Goal: Task Accomplishment & Management: Manage account settings

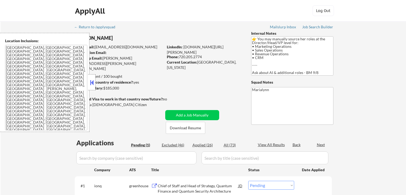
select select ""pending""
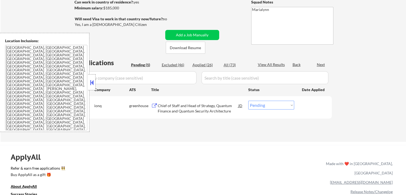
click at [93, 85] on button at bounding box center [92, 83] width 6 height 8
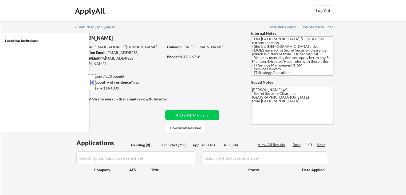
type textarea "Dallas, TX University Park, TX Highland Park, TX Irving, TX Mesquite, TX Garlan…"
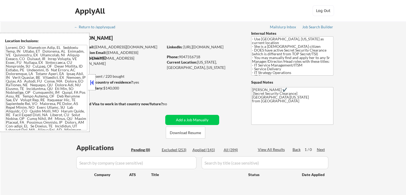
drag, startPoint x: 93, startPoint y: 81, endPoint x: 121, endPoint y: 73, distance: 28.9
click at [94, 81] on button at bounding box center [92, 83] width 6 height 8
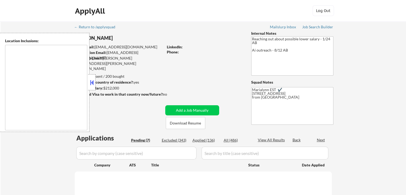
type textarea "remote"
select select ""pending""
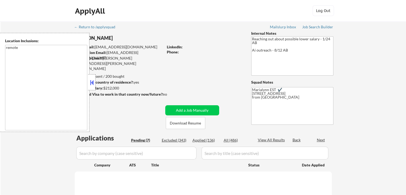
select select ""pending""
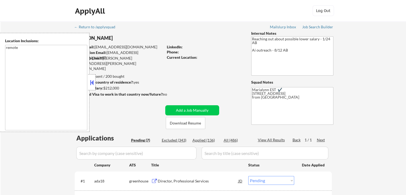
click at [92, 84] on button at bounding box center [92, 83] width 6 height 8
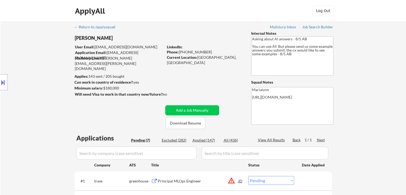
select select ""pending""
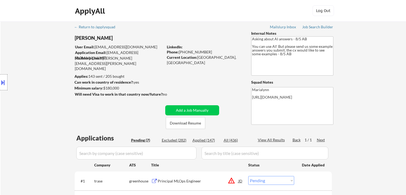
select select ""pending""
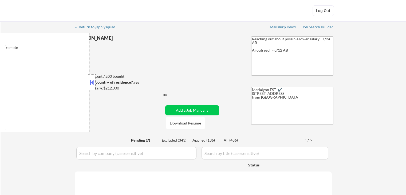
select select ""pending""
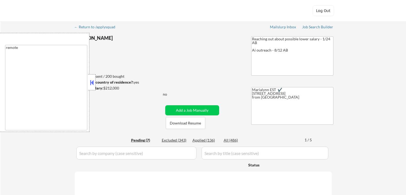
select select ""pending""
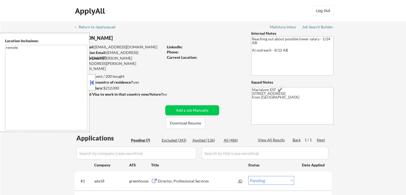
click at [92, 82] on button at bounding box center [92, 83] width 6 height 8
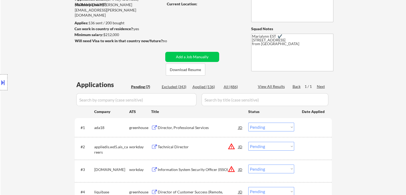
scroll to position [27, 0]
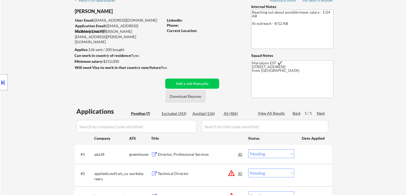
click at [189, 97] on button "Download Resume" at bounding box center [186, 96] width 40 height 12
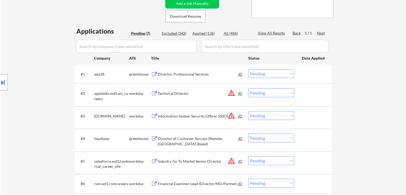
scroll to position [134, 0]
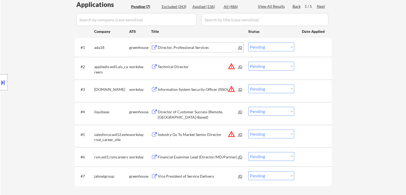
click at [193, 46] on div "Director, Professional Services" at bounding box center [198, 47] width 81 height 5
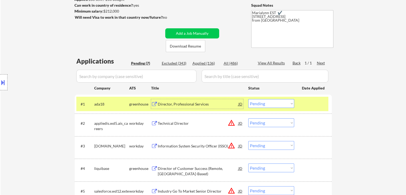
scroll to position [80, 0]
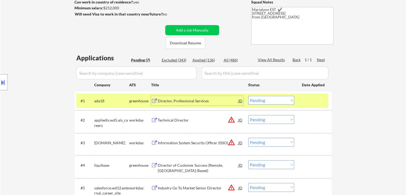
click at [266, 101] on select "Choose an option... Pending Applied Excluded (Questions) Excluded (Expired) Exc…" at bounding box center [271, 100] width 46 height 9
click at [248, 96] on select "Choose an option... Pending Applied Excluded (Questions) Excluded (Expired) Exc…" at bounding box center [271, 100] width 46 height 9
select select ""pending""
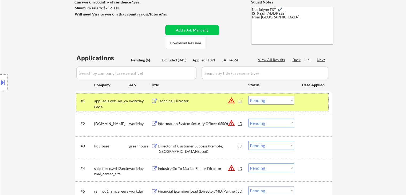
drag, startPoint x: 114, startPoint y: 102, endPoint x: 183, endPoint y: 127, distance: 72.9
click at [114, 102] on div "appliedis.wd5.ais_careers" at bounding box center [111, 103] width 35 height 10
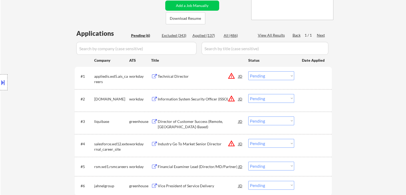
scroll to position [134, 0]
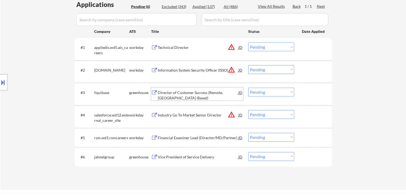
click at [183, 92] on div "Director of Customer Success (Remote, US-Based)" at bounding box center [198, 95] width 81 height 10
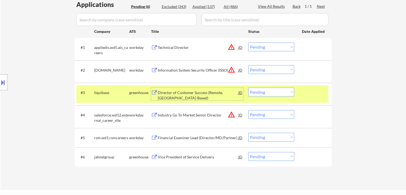
click at [266, 93] on select "Choose an option... Pending Applied Excluded (Questions) Excluded (Expired) Exc…" at bounding box center [271, 92] width 46 height 9
click at [248, 88] on select "Choose an option... Pending Applied Excluded (Questions) Excluded (Expired) Exc…" at bounding box center [271, 92] width 46 height 9
select select ""pending""
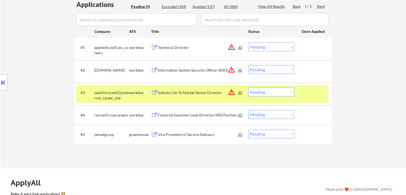
click at [139, 100] on div "#3 salesforce.wd12.external_career_site workday Industry Go To Market Senior Di…" at bounding box center [202, 94] width 252 height 18
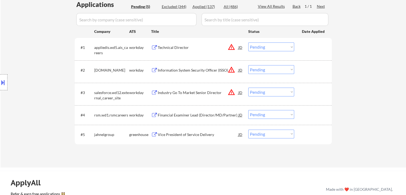
click at [185, 138] on div "Vice President of Service Delivery" at bounding box center [198, 135] width 81 height 10
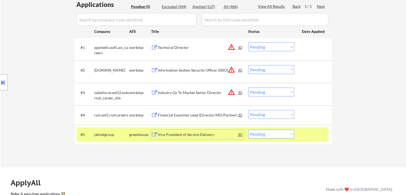
click at [193, 133] on div "Vice President of Service Delivery" at bounding box center [198, 134] width 81 height 5
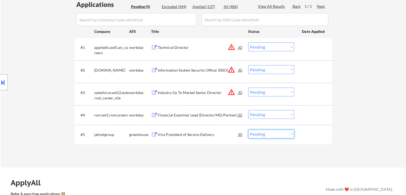
drag, startPoint x: 264, startPoint y: 130, endPoint x: 271, endPoint y: 136, distance: 9.1
click at [265, 130] on select "Choose an option... Pending Applied Excluded (Questions) Excluded (Expired) Exc…" at bounding box center [271, 134] width 46 height 9
drag, startPoint x: 272, startPoint y: 134, endPoint x: 277, endPoint y: 134, distance: 5.1
click at [272, 134] on select "Choose an option... Pending Applied Excluded (Questions) Excluded (Expired) Exc…" at bounding box center [271, 134] width 46 height 9
click at [280, 134] on select "Choose an option... Pending Applied Excluded (Questions) Excluded (Expired) Exc…" at bounding box center [271, 134] width 46 height 9
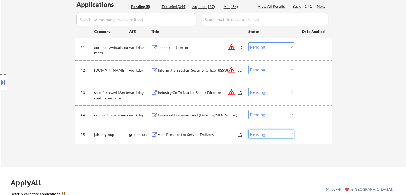
select select ""excluded""
click at [248, 130] on select "Choose an option... Pending Applied Excluded (Questions) Excluded (Expired) Exc…" at bounding box center [271, 134] width 46 height 9
click at [199, 119] on div "Financial Examiner Lead (Director/MD/Partner)" at bounding box center [198, 115] width 81 height 10
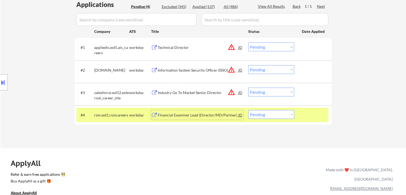
click at [272, 114] on select "Choose an option... Pending Applied Excluded (Questions) Excluded (Expired) Exc…" at bounding box center [271, 114] width 46 height 9
select select ""excluded__bad_match_""
click at [248, 110] on select "Choose an option... Pending Applied Excluded (Questions) Excluded (Expired) Exc…" at bounding box center [271, 114] width 46 height 9
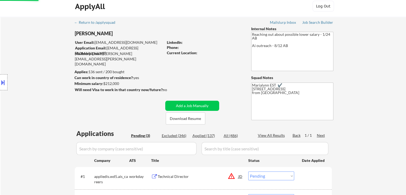
scroll to position [107, 0]
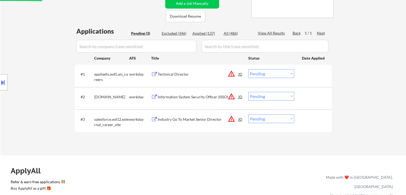
click at [171, 117] on div "Industry Go To Market Senior Director" at bounding box center [198, 119] width 81 height 5
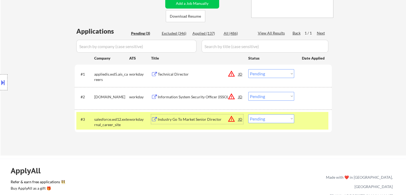
click at [280, 115] on select "Choose an option... Pending Applied Excluded (Questions) Excluded (Expired) Exc…" at bounding box center [271, 118] width 46 height 9
select select ""excluded__bad_match_""
click at [248, 114] on select "Choose an option... Pending Applied Excluded (Questions) Excluded (Expired) Exc…" at bounding box center [271, 118] width 46 height 9
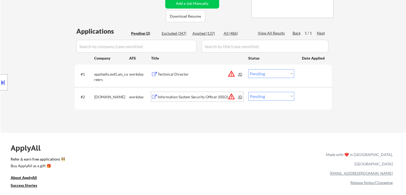
click at [178, 97] on div "Information System Security Officer (ISSO)" at bounding box center [198, 96] width 81 height 5
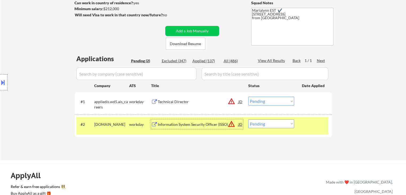
scroll to position [80, 0]
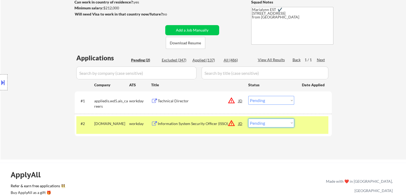
click at [268, 125] on select "Choose an option... Pending Applied Excluded (Questions) Excluded (Expired) Exc…" at bounding box center [271, 123] width 46 height 9
select select ""excluded__bad_match_""
click at [248, 119] on select "Choose an option... Pending Applied Excluded (Questions) Excluded (Expired) Exc…" at bounding box center [271, 123] width 46 height 9
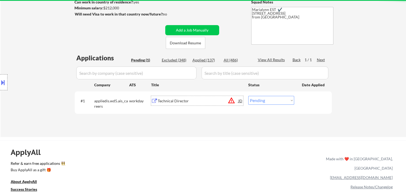
click at [160, 102] on div "Technical Director" at bounding box center [198, 100] width 81 height 5
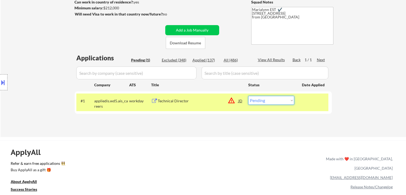
click at [259, 100] on select "Choose an option... Pending Applied Excluded (Questions) Excluded (Expired) Exc…" at bounding box center [271, 100] width 46 height 9
click at [248, 96] on select "Choose an option... Pending Applied Excluded (Questions) Excluded (Expired) Exc…" at bounding box center [271, 100] width 46 height 9
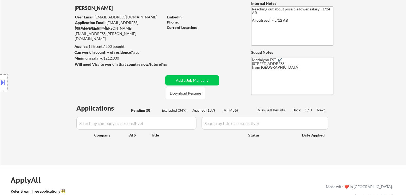
scroll to position [27, 0]
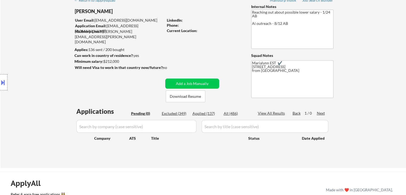
click at [209, 115] on div "Applied (137)" at bounding box center [206, 113] width 27 height 5
select select ""applied""
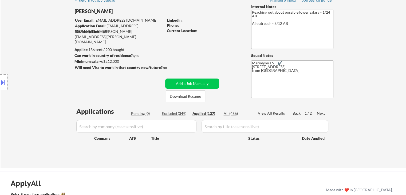
select select ""applied""
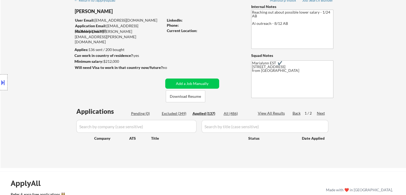
select select ""applied""
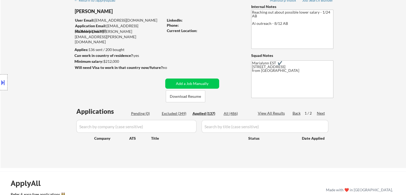
select select ""applied""
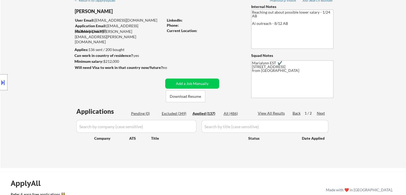
select select ""applied""
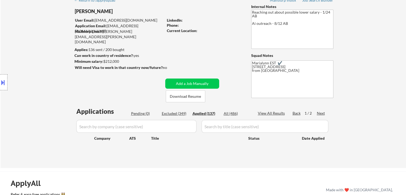
select select ""applied""
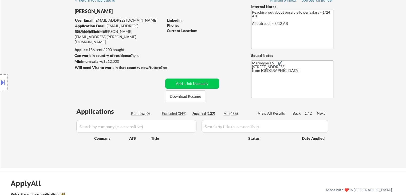
select select ""applied""
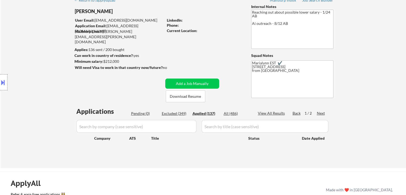
select select ""applied""
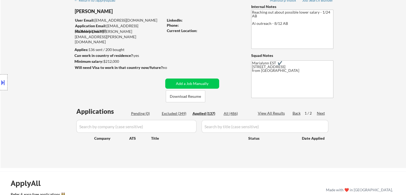
select select ""applied""
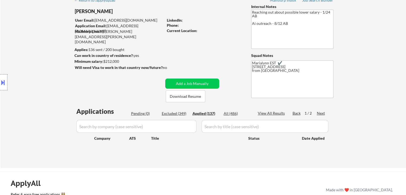
select select ""applied""
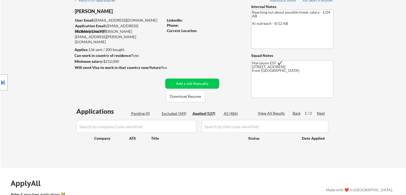
select select ""applied""
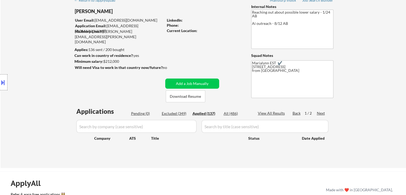
select select ""applied""
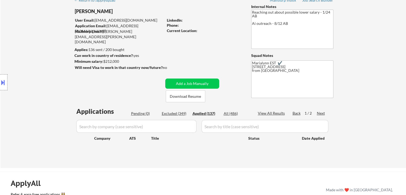
select select ""applied""
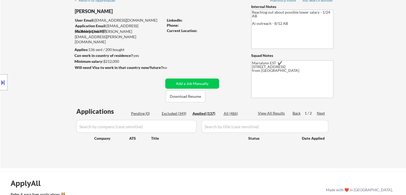
select select ""applied""
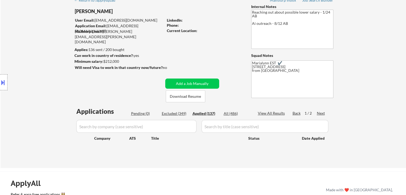
select select ""applied""
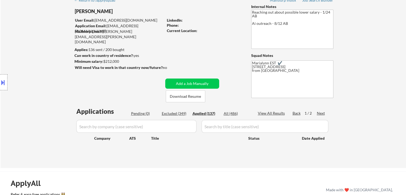
select select ""applied""
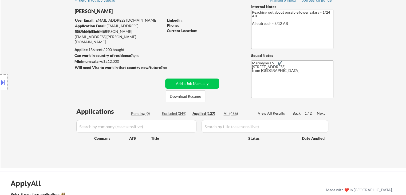
select select ""applied""
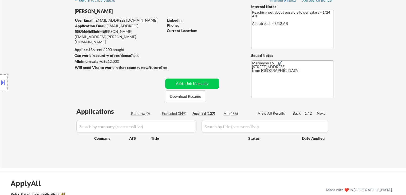
select select ""applied""
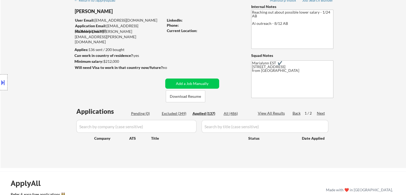
select select ""applied""
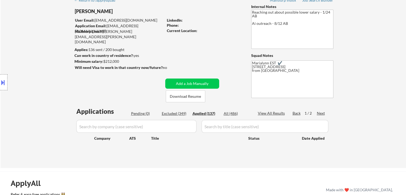
select select ""applied""
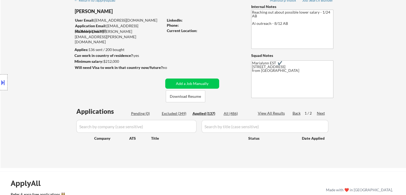
select select ""applied""
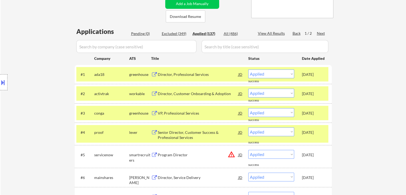
scroll to position [107, 0]
click at [320, 136] on div "Sep 27, 2025" at bounding box center [314, 132] width 24 height 10
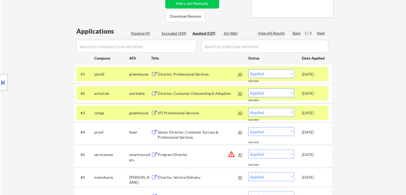
click at [320, 115] on div "Sep 27, 2025" at bounding box center [314, 112] width 24 height 5
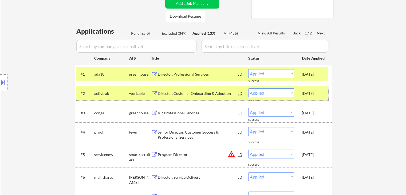
click at [318, 96] on div "Sep 27, 2025" at bounding box center [314, 93] width 24 height 5
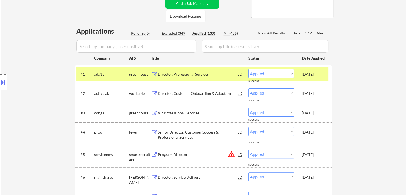
click at [312, 75] on div "Oct 2, 2025" at bounding box center [314, 74] width 24 height 5
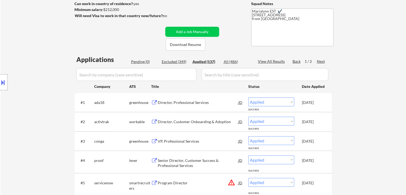
scroll to position [53, 0]
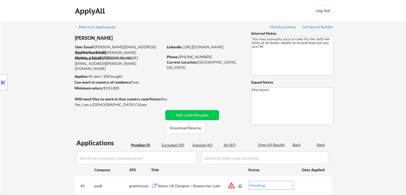
select select ""pending""
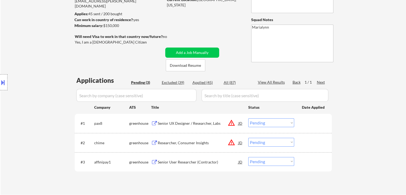
scroll to position [53, 0]
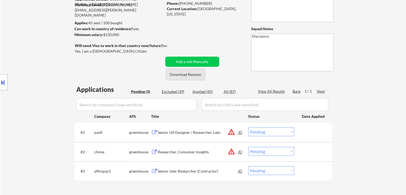
click at [192, 75] on button "Download Resume" at bounding box center [186, 74] width 40 height 12
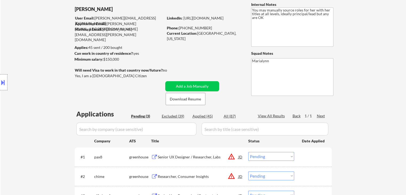
scroll to position [0, 0]
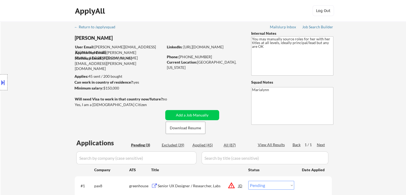
select select ""pending""
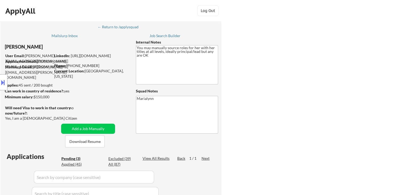
select select ""pending""
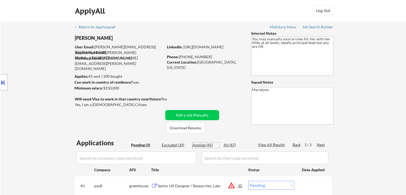
click at [199, 146] on div "Applied (45)" at bounding box center [206, 144] width 27 height 5
click at [199, 144] on div "Applied (45)" at bounding box center [206, 144] width 27 height 5
select select ""applied""
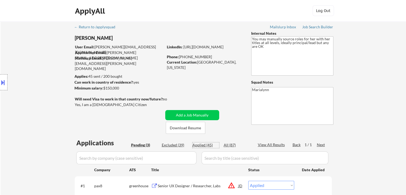
select select ""applied""
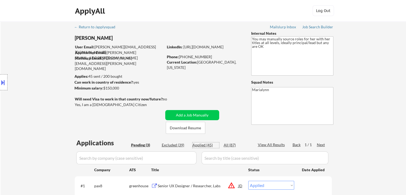
select select ""applied""
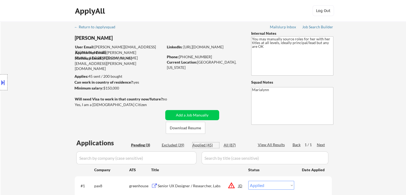
select select ""applied""
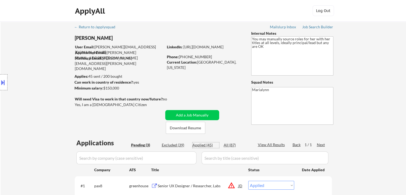
select select ""applied""
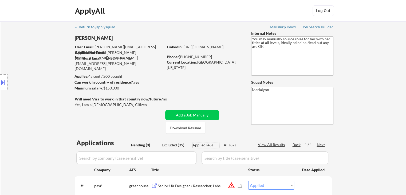
select select ""applied""
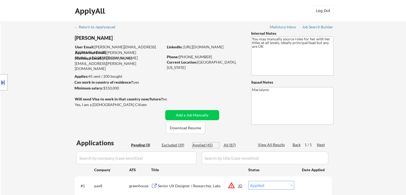
select select ""applied""
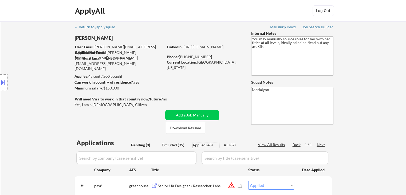
select select ""applied""
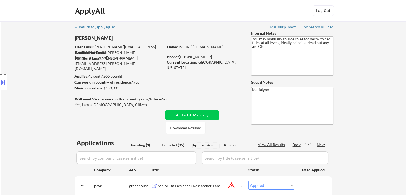
select select ""applied""
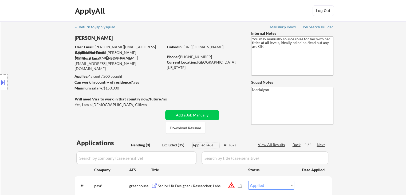
select select ""applied""
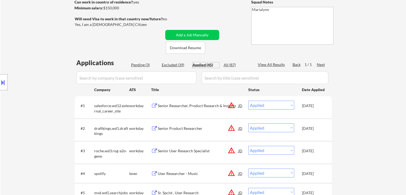
scroll to position [27, 0]
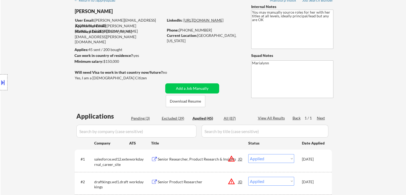
click at [220, 22] on link "[URL][DOMAIN_NAME]" at bounding box center [203, 20] width 40 height 5
select select ""applied""
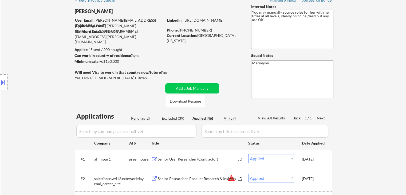
click at [3, 80] on button at bounding box center [3, 82] width 6 height 9
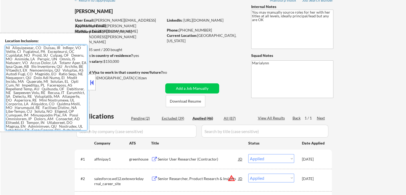
scroll to position [0, 0]
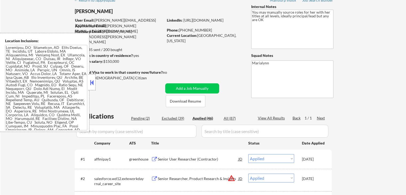
scroll to position [292, 0]
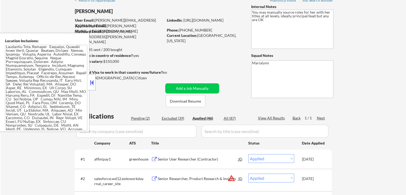
select select ""applied""
click at [91, 84] on button at bounding box center [92, 83] width 6 height 8
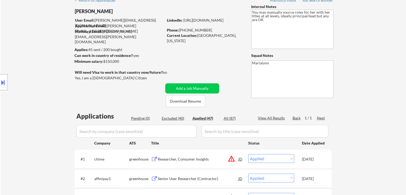
scroll to position [107, 0]
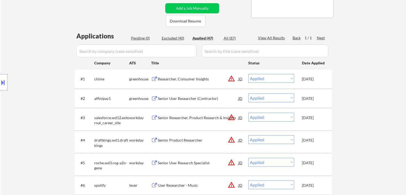
click at [203, 38] on div "Applied (47)" at bounding box center [206, 38] width 27 height 5
click at [311, 80] on div "[DATE]" at bounding box center [314, 78] width 24 height 5
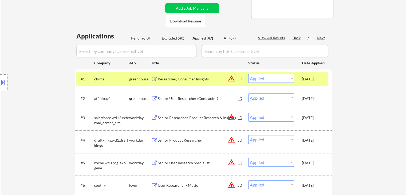
click at [318, 96] on div "[DATE]" at bounding box center [314, 98] width 24 height 5
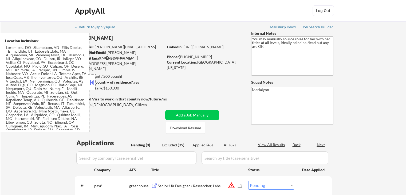
select select ""pending""
click at [93, 78] on div at bounding box center [91, 82] width 7 height 16
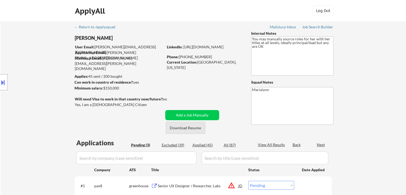
click at [192, 126] on button "Download Resume" at bounding box center [186, 128] width 40 height 12
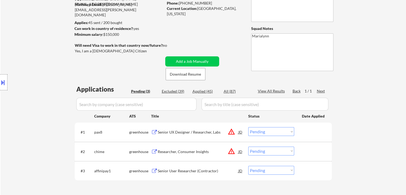
scroll to position [107, 0]
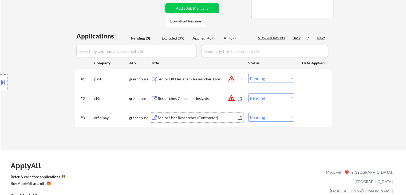
click at [190, 113] on div "Senior User Researcher (Contractor)" at bounding box center [198, 118] width 81 height 10
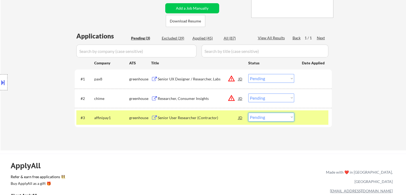
click at [265, 116] on select "Choose an option... Pending Applied Excluded (Questions) Excluded (Expired) Exc…" at bounding box center [271, 117] width 46 height 9
click at [206, 119] on div "Senior User Researcher (Contractor)" at bounding box center [198, 117] width 81 height 5
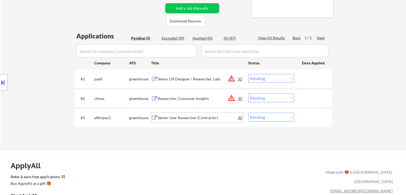
click at [263, 116] on select "Choose an option... Pending Applied Excluded (Questions) Excluded (Expired) Exc…" at bounding box center [271, 117] width 46 height 9
select select ""applied""
click at [248, 113] on select "Choose an option... Pending Applied Excluded (Questions) Excluded (Expired) Exc…" at bounding box center [271, 117] width 46 height 9
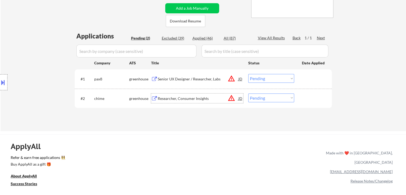
click at [184, 97] on div "Researcher, Consumer Insights" at bounding box center [198, 98] width 81 height 5
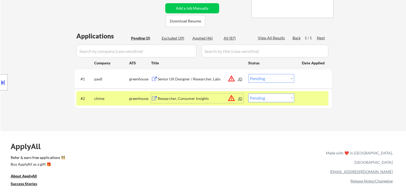
click at [271, 101] on select "Choose an option... Pending Applied Excluded (Questions) Excluded (Expired) Exc…" at bounding box center [271, 97] width 46 height 9
select select ""applied""
click at [248, 93] on select "Choose an option... Pending Applied Excluded (Questions) Excluded (Expired) Exc…" at bounding box center [271, 97] width 46 height 9
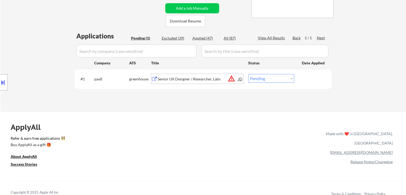
click at [175, 80] on div "Senior UX Designer / Researcher, Labs" at bounding box center [198, 78] width 81 height 5
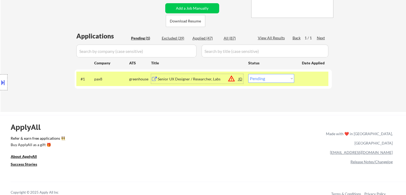
click at [255, 82] on select "Choose an option... Pending Applied Excluded (Questions) Excluded (Expired) Exc…" at bounding box center [271, 78] width 46 height 9
select select ""excluded__location_""
click at [248, 74] on select "Choose an option... Pending Applied Excluded (Questions) Excluded (Expired) Exc…" at bounding box center [271, 78] width 46 height 9
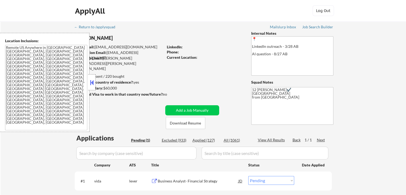
click at [96, 81] on strong "Can work in country of residence?:" at bounding box center [104, 82] width 59 height 5
click at [89, 80] on button at bounding box center [92, 83] width 6 height 8
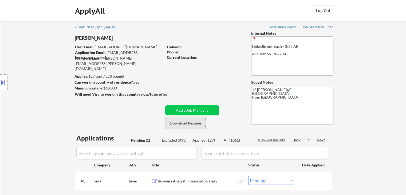
click at [192, 124] on button "Download Resume" at bounding box center [186, 123] width 40 height 12
click at [192, 126] on button "Download Resume" at bounding box center [186, 123] width 40 height 12
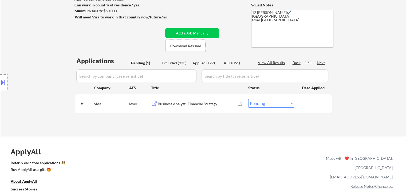
scroll to position [80, 0]
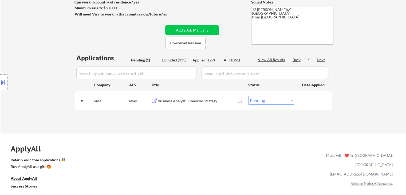
click at [199, 102] on div "Business Analyst- Financial Strategy" at bounding box center [198, 100] width 81 height 5
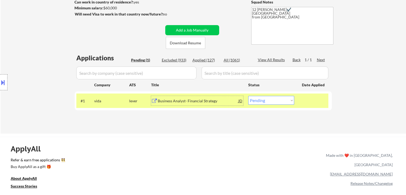
click at [212, 99] on div "Business Analyst- Financial Strategy" at bounding box center [198, 100] width 81 height 5
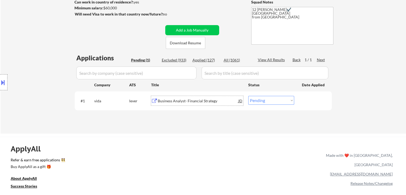
click at [265, 100] on select "Choose an option... Pending Applied Excluded (Questions) Excluded (Expired) Exc…" at bounding box center [271, 100] width 46 height 9
select select ""applied""
click at [248, 96] on select "Choose an option... Pending Applied Excluded (Questions) Excluded (Expired) Exc…" at bounding box center [271, 100] width 46 height 9
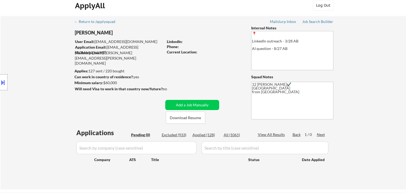
scroll to position [0, 0]
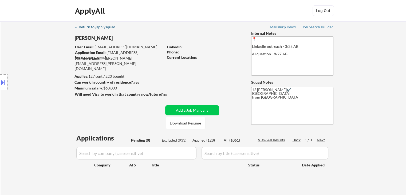
click at [99, 28] on div "← Return to /applysquad" at bounding box center [97, 27] width 46 height 4
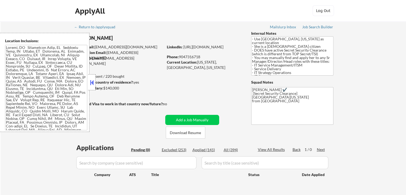
drag, startPoint x: 92, startPoint y: 79, endPoint x: 101, endPoint y: 80, distance: 8.6
click at [92, 80] on button at bounding box center [92, 83] width 6 height 8
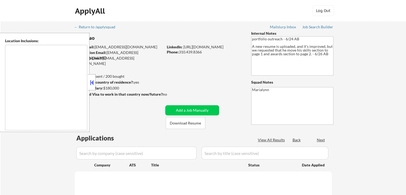
select select ""pending""
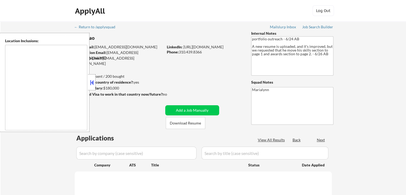
select select ""pending""
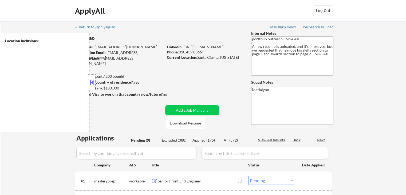
click at [93, 84] on button at bounding box center [92, 83] width 6 height 8
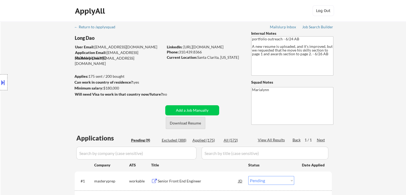
drag, startPoint x: 176, startPoint y: 124, endPoint x: 146, endPoint y: 96, distance: 41.0
click at [176, 124] on button "Download Resume" at bounding box center [186, 123] width 40 height 12
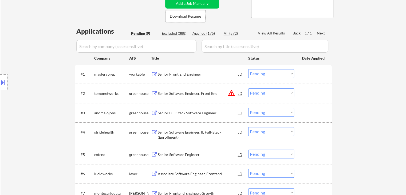
scroll to position [240, 0]
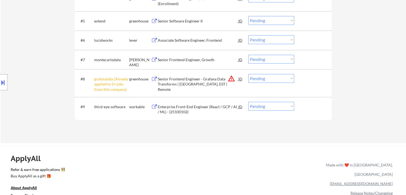
click at [268, 82] on select "Choose an option... Pending Applied Excluded (Questions) Excluded (Expired) Exc…" at bounding box center [271, 78] width 46 height 9
click at [248, 74] on select "Choose an option... Pending Applied Excluded (Questions) Excluded (Expired) Exc…" at bounding box center [271, 78] width 46 height 9
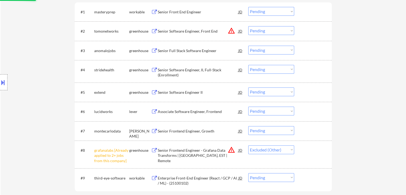
scroll to position [160, 0]
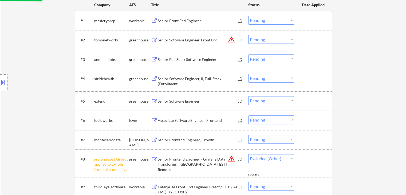
select select ""pending""
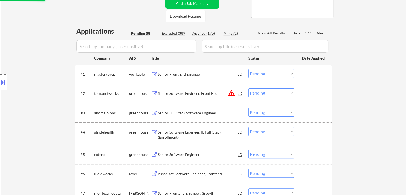
scroll to position [107, 0]
click at [184, 77] on div "Senior Front End Engineer" at bounding box center [198, 74] width 81 height 10
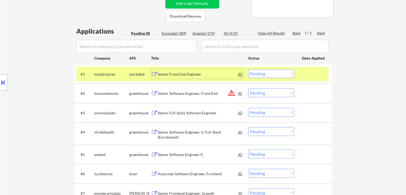
click at [262, 71] on select "Choose an option... Pending Applied Excluded (Questions) Excluded (Expired) Exc…" at bounding box center [271, 73] width 46 height 9
click at [279, 71] on select "Choose an option... Pending Applied Excluded (Questions) Excluded (Expired) Exc…" at bounding box center [271, 73] width 46 height 9
click at [248, 69] on select "Choose an option... Pending Applied Excluded (Questions) Excluded (Expired) Exc…" at bounding box center [271, 73] width 46 height 9
select select ""pending""
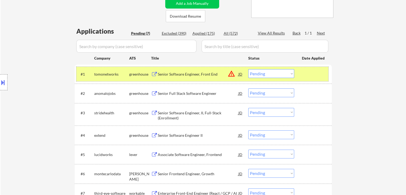
click at [127, 72] on div "tomonetworks" at bounding box center [111, 74] width 35 height 5
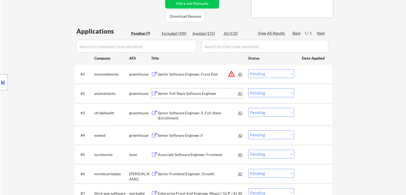
click at [195, 95] on div "Senior Full Stack Software Engineer" at bounding box center [198, 93] width 81 height 5
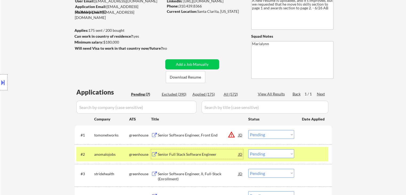
scroll to position [27, 0]
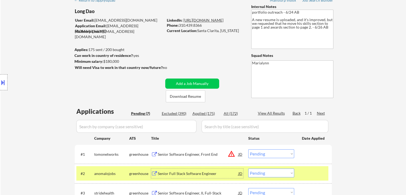
click at [224, 19] on link "https://www.linkedin.com/in/long-d/" at bounding box center [203, 20] width 40 height 5
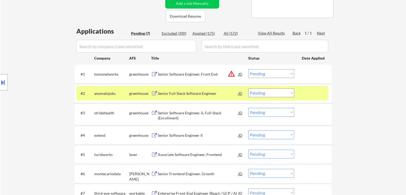
click at [260, 95] on select "Choose an option... Pending Applied Excluded (Questions) Excluded (Expired) Exc…" at bounding box center [271, 92] width 46 height 9
click at [248, 88] on select "Choose an option... Pending Applied Excluded (Questions) Excluded (Expired) Exc…" at bounding box center [271, 92] width 46 height 9
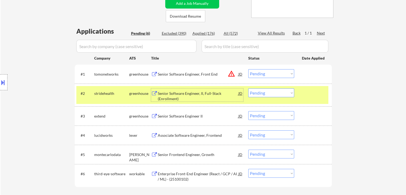
click at [198, 91] on div "Senior Software Engineer, II, Full-Stack (Enrollment)" at bounding box center [198, 94] width 81 height 13
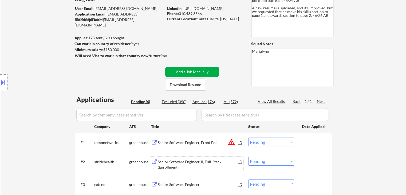
scroll to position [80, 0]
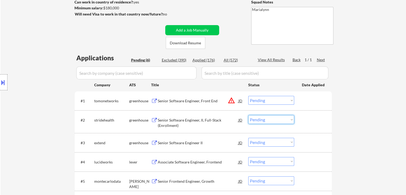
drag, startPoint x: 264, startPoint y: 121, endPoint x: 263, endPoint y: 123, distance: 2.8
click at [264, 121] on select "Choose an option... Pending Applied Excluded (Questions) Excluded (Expired) Exc…" at bounding box center [271, 119] width 46 height 9
click at [248, 115] on select "Choose an option... Pending Applied Excluded (Questions) Excluded (Expired) Exc…" at bounding box center [271, 119] width 46 height 9
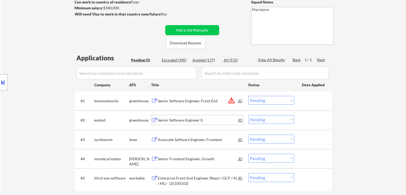
click at [181, 119] on div "Senior Software Engineer II" at bounding box center [198, 120] width 81 height 5
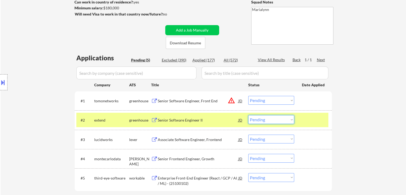
click at [275, 122] on select "Choose an option... Pending Applied Excluded (Questions) Excluded (Expired) Exc…" at bounding box center [271, 119] width 46 height 9
click at [248, 115] on select "Choose an option... Pending Applied Excluded (Questions) Excluded (Expired) Exc…" at bounding box center [271, 119] width 46 height 9
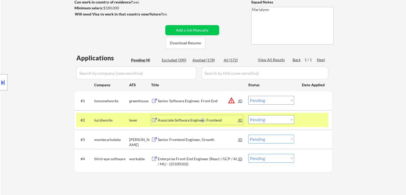
click at [202, 121] on div "Associate Software Engineer, Frontend" at bounding box center [198, 120] width 81 height 5
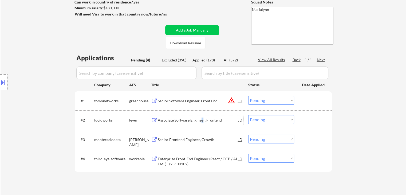
click at [264, 116] on select "Choose an option... Pending Applied Excluded (Questions) Excluded (Expired) Exc…" at bounding box center [271, 119] width 46 height 9
click at [248, 115] on select "Choose an option... Pending Applied Excluded (Questions) Excluded (Expired) Exc…" at bounding box center [271, 119] width 46 height 9
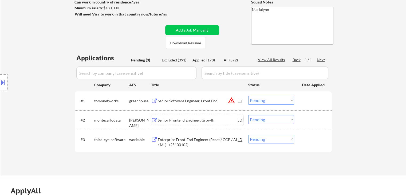
click at [179, 120] on div "Senior Frontend Engineer, Growth" at bounding box center [198, 120] width 81 height 5
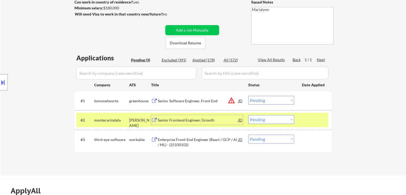
click at [177, 120] on div "Senior Frontend Engineer, Growth" at bounding box center [198, 120] width 81 height 5
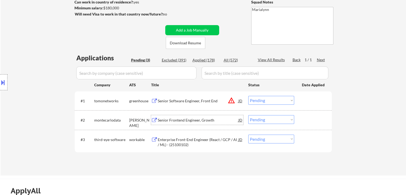
click at [280, 121] on select "Choose an option... Pending Applied Excluded (Questions) Excluded (Expired) Exc…" at bounding box center [271, 119] width 46 height 9
click at [248, 115] on select "Choose an option... Pending Applied Excluded (Questions) Excluded (Expired) Exc…" at bounding box center [271, 119] width 46 height 9
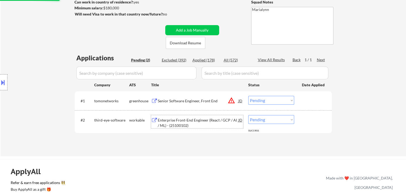
click at [190, 122] on div "Enterprise Front-End Engineer (React / GCP / AI / ML) - (25100102)" at bounding box center [198, 123] width 81 height 10
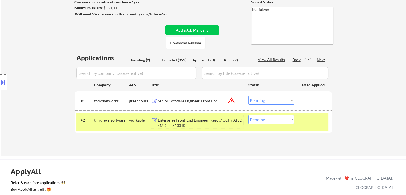
drag, startPoint x: 264, startPoint y: 119, endPoint x: 267, endPoint y: 122, distance: 4.3
click at [264, 119] on select "Choose an option... Pending Applied Excluded (Questions) Excluded (Expired) Exc…" at bounding box center [271, 119] width 46 height 9
select select ""excluded__salary_""
click at [248, 115] on select "Choose an option... Pending Applied Excluded (Questions) Excluded (Expired) Exc…" at bounding box center [271, 119] width 46 height 9
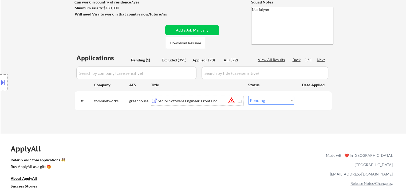
click at [186, 96] on div "Senior Software Engineer, Front End" at bounding box center [198, 101] width 81 height 10
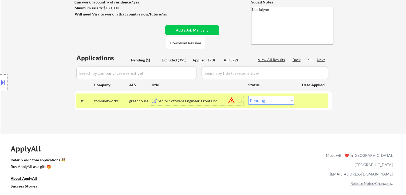
click at [272, 101] on select "Choose an option... Pending Applied Excluded (Questions) Excluded (Expired) Exc…" at bounding box center [271, 100] width 46 height 9
select select ""applied""
click at [248, 96] on select "Choose an option... Pending Applied Excluded (Questions) Excluded (Expired) Exc…" at bounding box center [271, 100] width 46 height 9
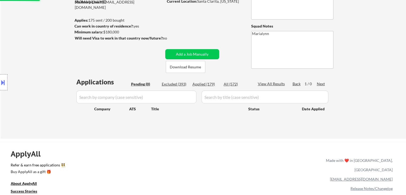
scroll to position [27, 0]
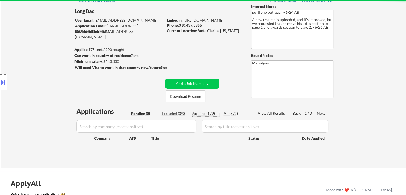
click at [201, 112] on div "Applied (179)" at bounding box center [206, 113] width 27 height 5
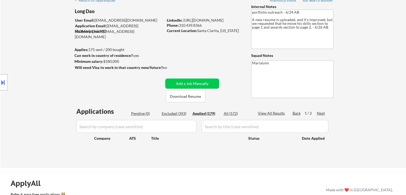
select select ""applied""
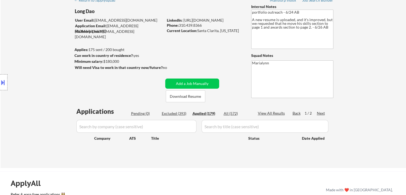
select select ""applied""
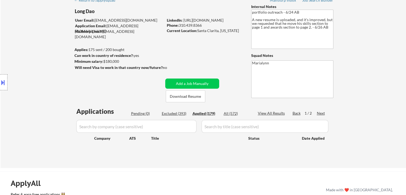
select select ""applied""
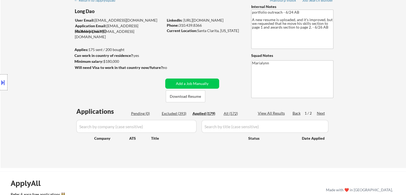
select select ""applied""
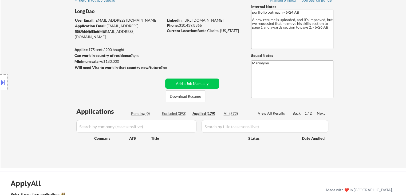
select select ""applied""
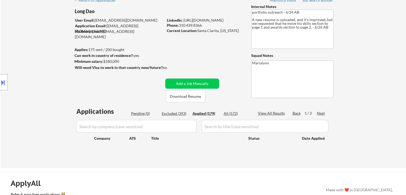
select select ""applied""
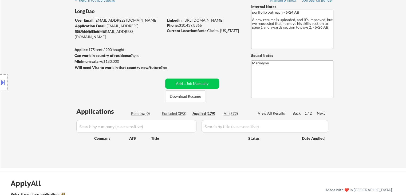
select select ""applied""
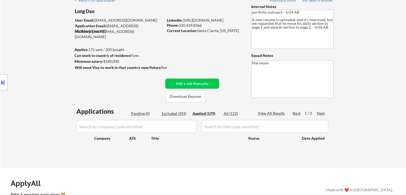
select select ""applied""
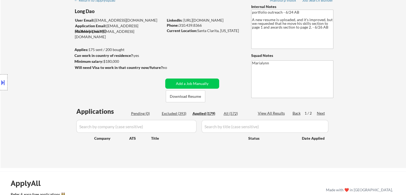
select select ""applied""
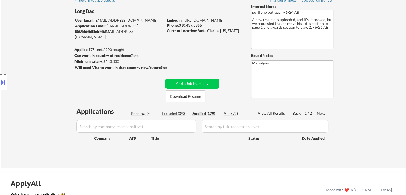
select select ""applied""
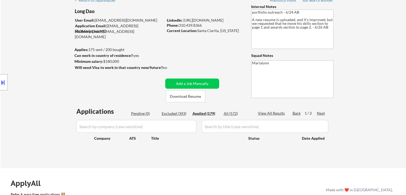
select select ""applied""
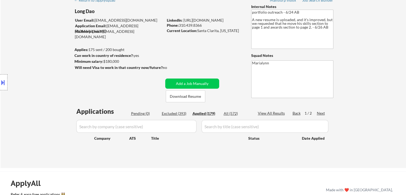
select select ""applied""
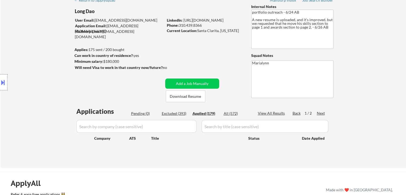
select select ""applied""
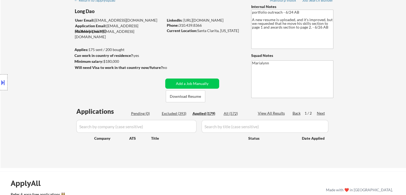
select select ""applied""
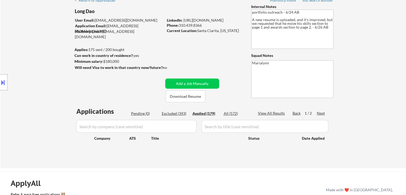
select select ""applied""
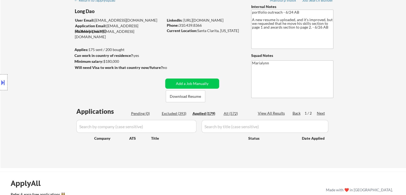
select select ""applied""
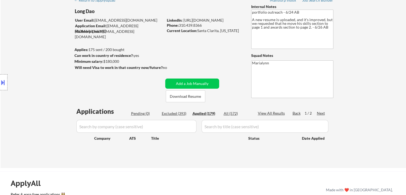
select select ""applied""
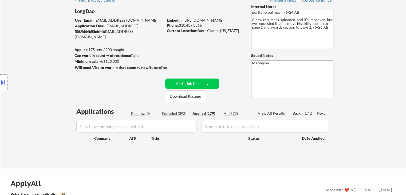
select select ""applied""
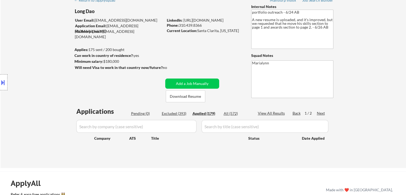
select select ""applied""
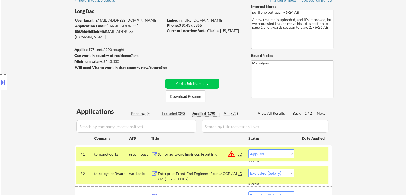
select select ""applied""
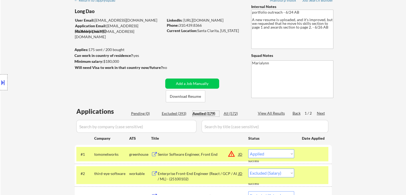
select select ""applied""
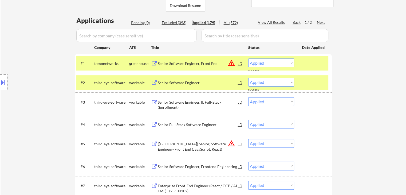
scroll to position [134, 0]
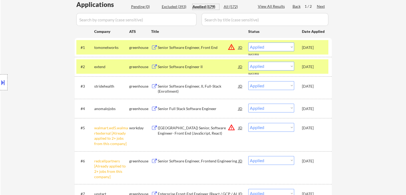
click at [111, 47] on div "tomonetworks" at bounding box center [111, 47] width 35 height 5
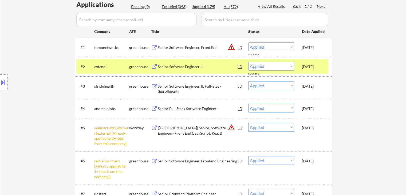
click at [105, 72] on div "#2 extend greenhouse Senior Software Engineer II JD warning_amber Choose an opt…" at bounding box center [202, 66] width 252 height 14
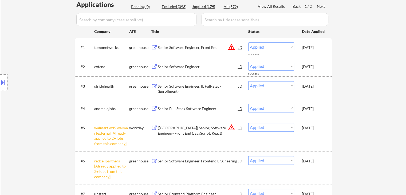
click at [314, 107] on div "[DATE]" at bounding box center [314, 108] width 24 height 5
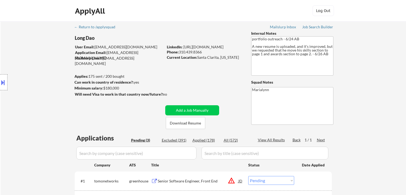
select select ""pending""
click at [207, 142] on div "Applied (178)" at bounding box center [206, 140] width 27 height 5
select select ""applied""
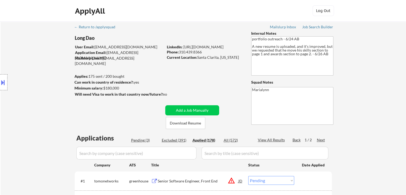
select select ""applied""
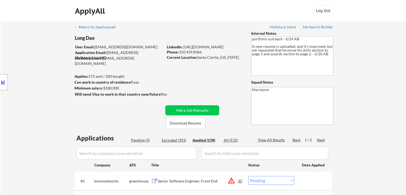
select select ""applied""
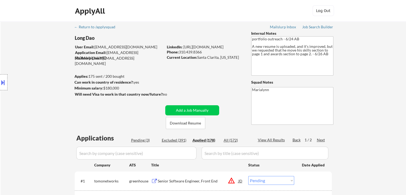
select select ""applied""
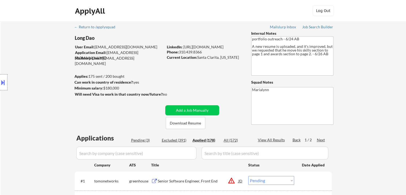
select select ""applied""
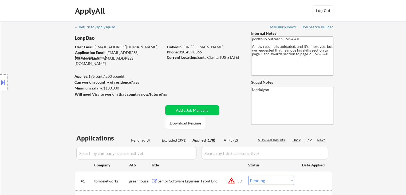
select select ""applied""
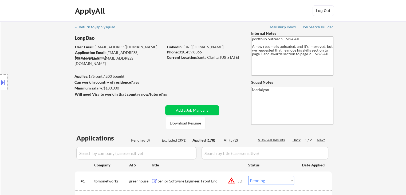
select select ""applied""
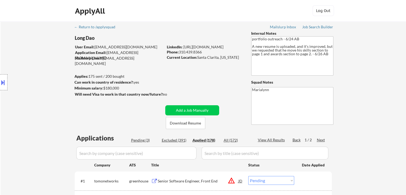
select select ""applied""
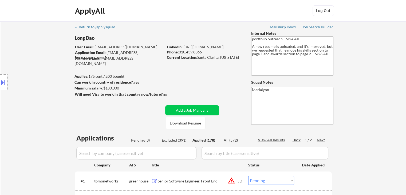
select select ""applied""
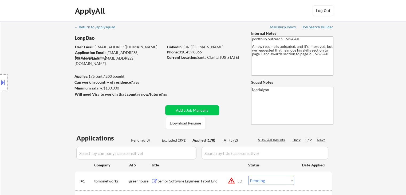
select select ""applied""
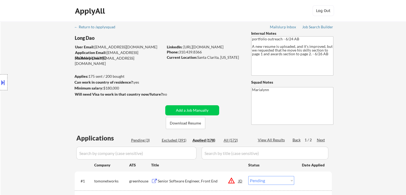
select select ""applied""
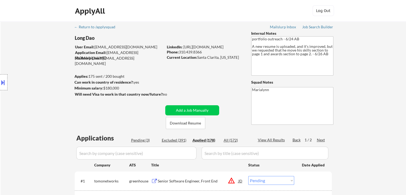
select select ""applied""
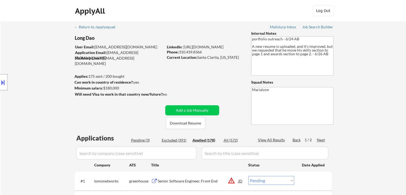
select select ""applied""
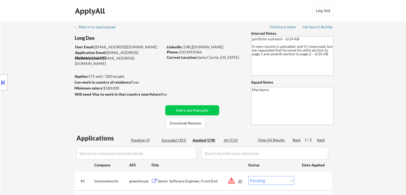
select select ""applied""
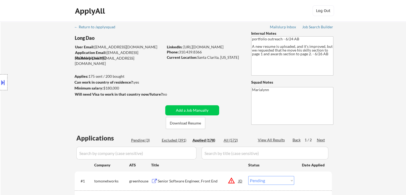
select select ""applied""
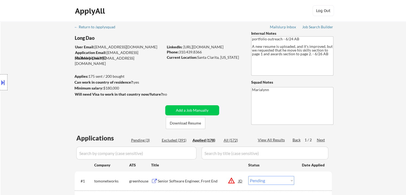
select select ""applied""
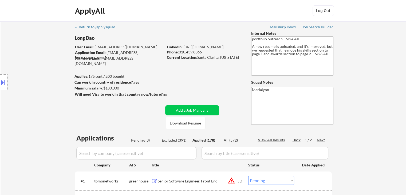
select select ""applied""
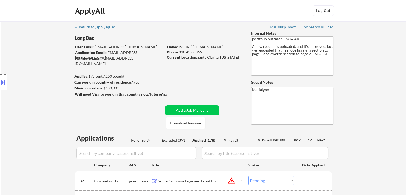
select select ""applied""
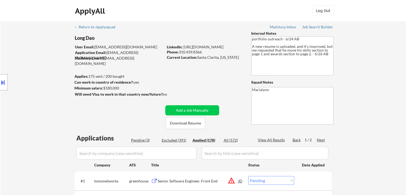
select select ""applied""
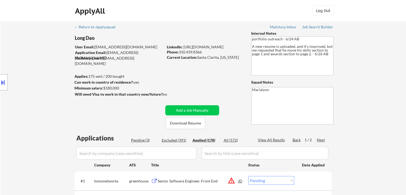
select select ""applied""
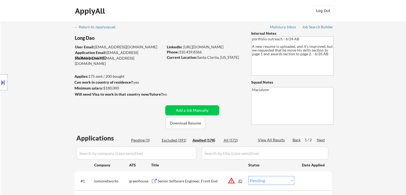
select select ""applied""
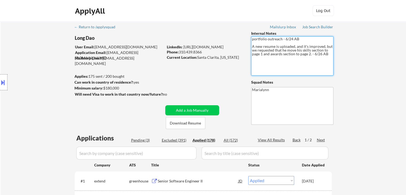
drag, startPoint x: 410, startPoint y: 14, endPoint x: 410, endPoint y: 9, distance: 4.3
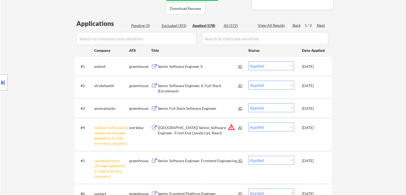
scroll to position [107, 0]
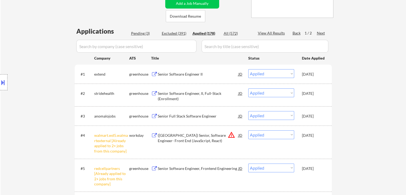
drag, startPoint x: 316, startPoint y: 115, endPoint x: 313, endPoint y: 112, distance: 4.2
click at [316, 115] on div "Oct 2, 2025" at bounding box center [314, 115] width 24 height 5
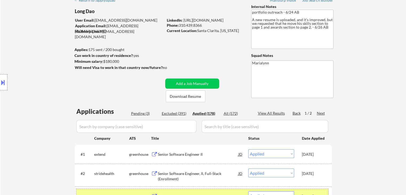
scroll to position [27, 0]
drag, startPoint x: 179, startPoint y: 24, endPoint x: 204, endPoint y: 23, distance: 24.3
click at [204, 23] on div "Phone: 310.439.8366" at bounding box center [205, 25] width 76 height 5
copy div "310.439.8366"
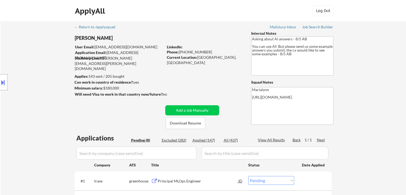
select select ""pending""
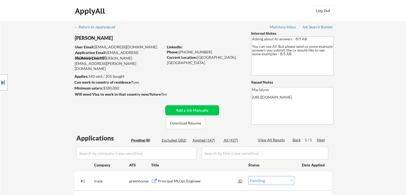
select select ""pending""
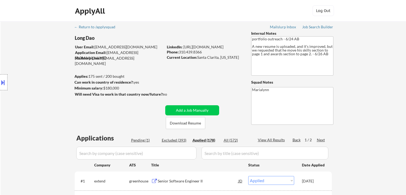
select select ""applied""
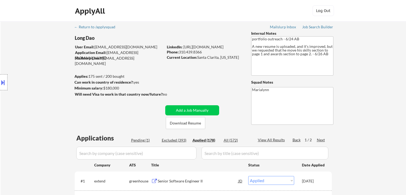
select select ""applied""
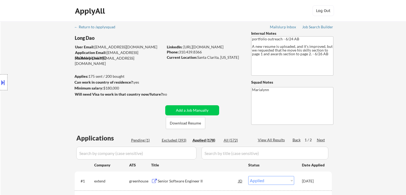
select select ""applied""
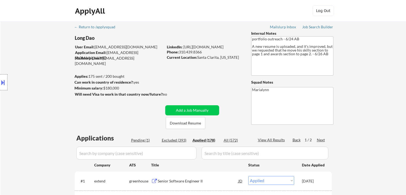
select select ""applied""
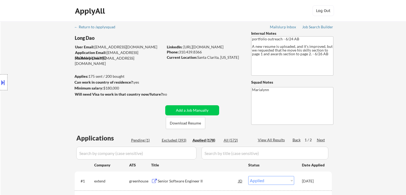
select select ""applied""
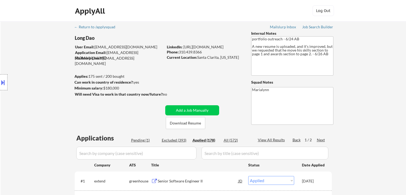
select select ""applied""
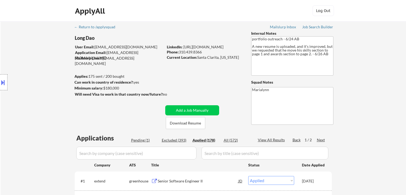
select select ""applied""
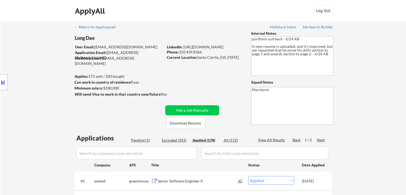
select select ""applied""
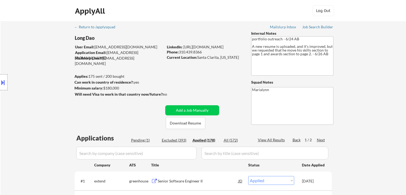
select select ""applied""
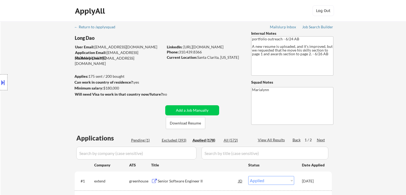
select select ""applied""
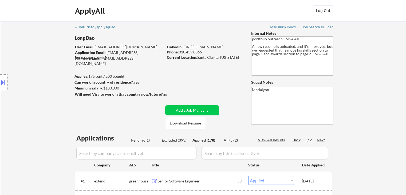
select select ""applied""
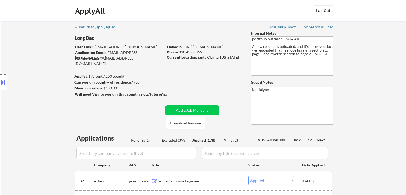
select select ""applied""
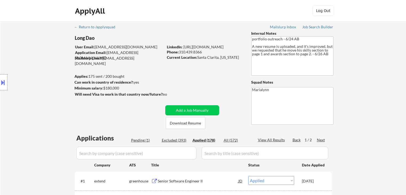
select select ""applied""
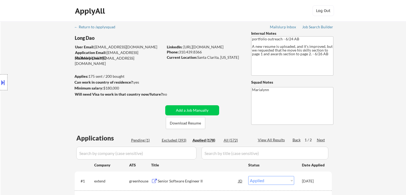
select select ""applied""
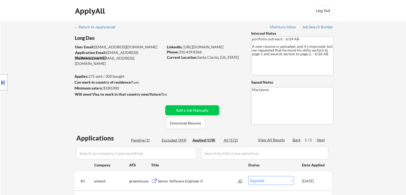
select select ""applied""
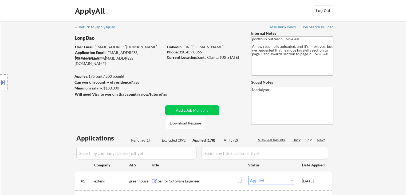
select select ""applied""
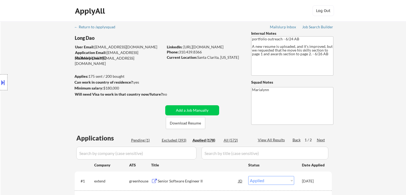
select select ""applied""
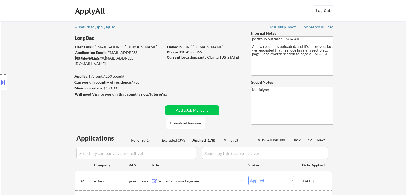
select select ""applied""
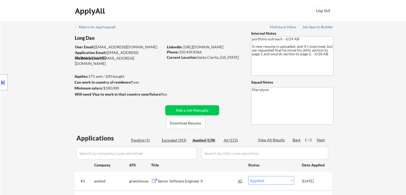
select select ""applied""
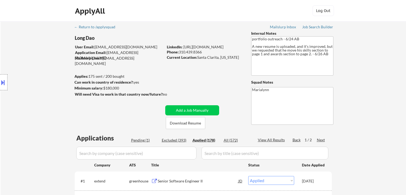
select select ""applied""
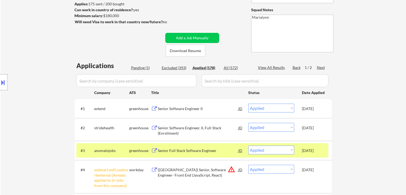
scroll to position [53, 0]
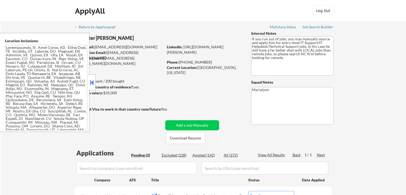
select select ""pending""
click at [89, 86] on div at bounding box center [91, 82] width 7 height 16
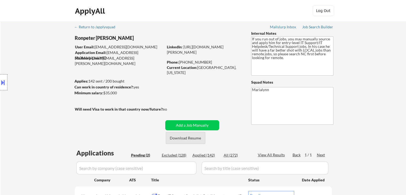
drag, startPoint x: 179, startPoint y: 137, endPoint x: 181, endPoint y: 126, distance: 10.7
click at [179, 137] on button "Download Resume" at bounding box center [186, 138] width 40 height 12
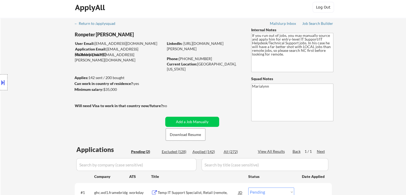
scroll to position [53, 0]
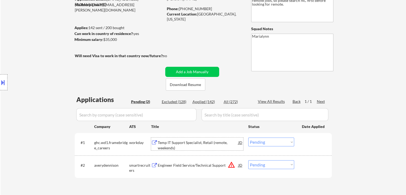
click at [175, 140] on div "Temp IT Support Specialist, Retail (remote, weekends)" at bounding box center [198, 145] width 81 height 10
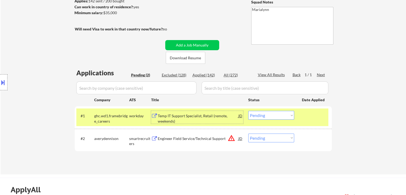
scroll to position [134, 0]
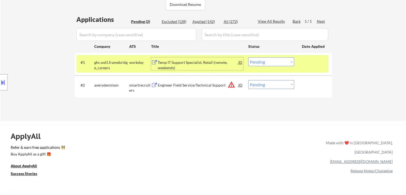
drag, startPoint x: 275, startPoint y: 59, endPoint x: 272, endPoint y: 60, distance: 3.0
click at [275, 59] on select "Choose an option... Pending Applied Excluded (Questions) Excluded (Expired) Exc…" at bounding box center [271, 61] width 46 height 9
click at [248, 57] on select "Choose an option... Pending Applied Excluded (Questions) Excluded (Expired) Exc…" at bounding box center [271, 61] width 46 height 9
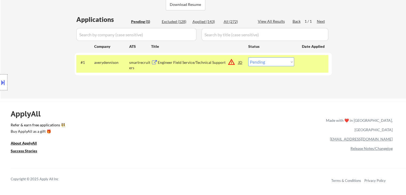
click at [191, 64] on div "Engineer Field Service/Technical Support" at bounding box center [198, 62] width 81 height 5
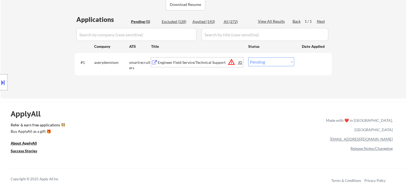
click at [255, 62] on select "Choose an option... Pending Applied Excluded (Questions) Excluded (Expired) Exc…" at bounding box center [271, 61] width 46 height 9
drag, startPoint x: 277, startPoint y: 62, endPoint x: 280, endPoint y: 66, distance: 5.0
click at [277, 62] on select "Choose an option... Pending Applied Excluded (Questions) Excluded (Expired) Exc…" at bounding box center [271, 61] width 46 height 9
select select ""excluded__bad_match_""
click at [248, 57] on select "Choose an option... Pending Applied Excluded (Questions) Excluded (Expired) Exc…" at bounding box center [271, 61] width 46 height 9
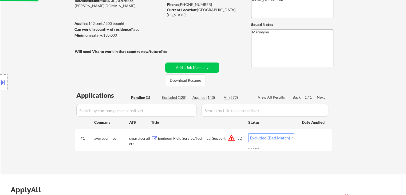
scroll to position [53, 0]
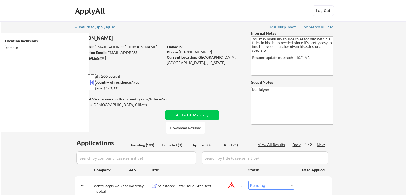
select select ""pending""
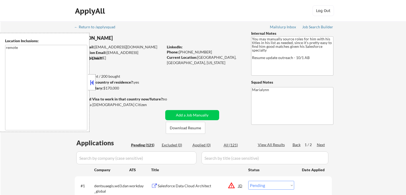
select select ""pending""
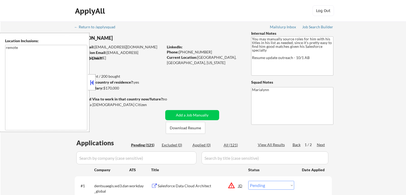
select select ""pending""
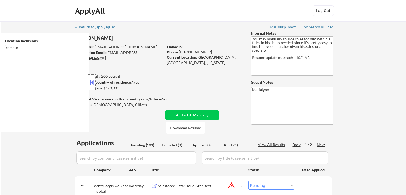
select select ""pending""
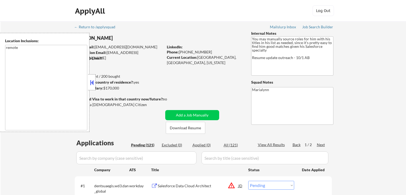
select select ""pending""
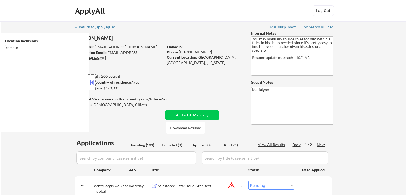
select select ""pending""
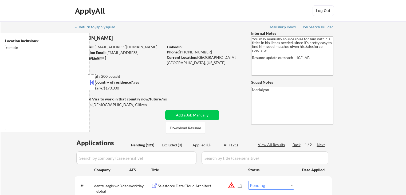
select select ""pending""
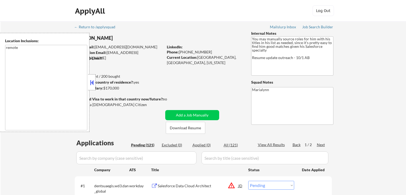
select select ""pending""
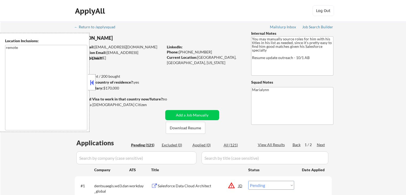
select select ""pending""
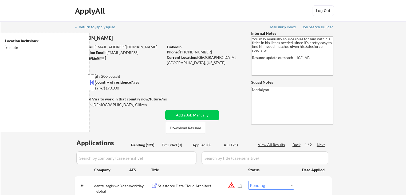
select select ""pending""
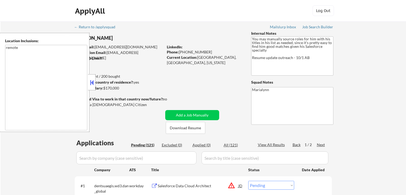
select select ""pending""
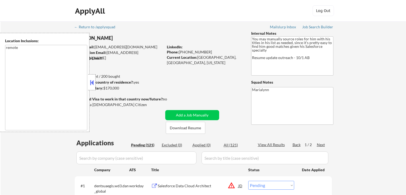
select select ""pending""
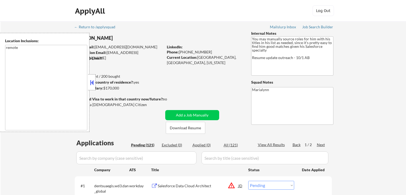
select select ""pending""
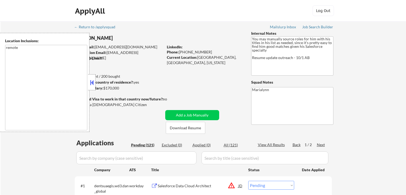
select select ""pending""
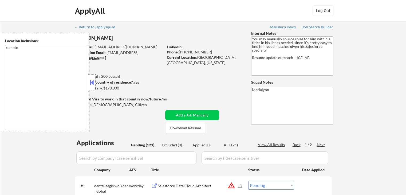
select select ""pending""
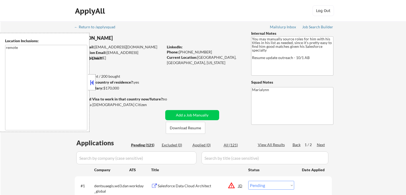
select select ""pending""
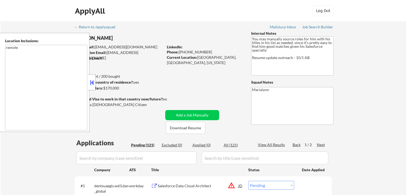
select select ""pending""
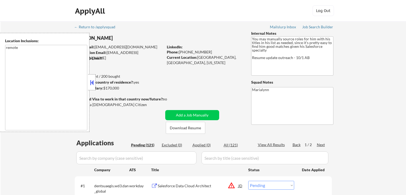
select select ""pending""
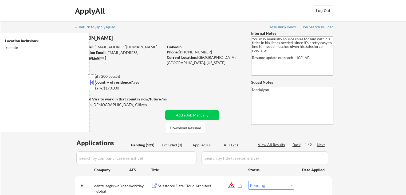
select select ""pending""
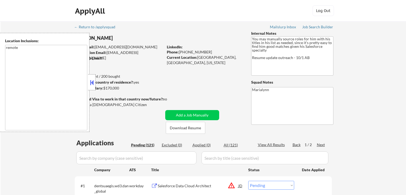
select select ""pending""
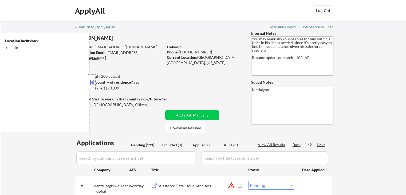
click at [89, 84] on button at bounding box center [92, 83] width 6 height 8
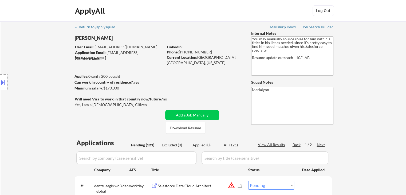
click at [97, 39] on div "Delano Johnson" at bounding box center [130, 38] width 110 height 7
copy div "Delano Johnson"
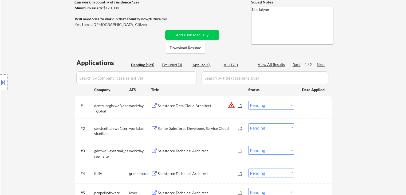
scroll to position [27, 0]
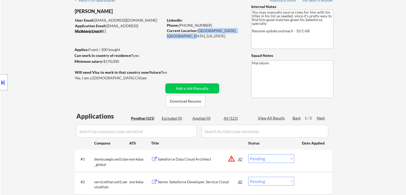
drag, startPoint x: 198, startPoint y: 30, endPoint x: 233, endPoint y: 35, distance: 35.4
click at [233, 35] on div "Current Location: Denver, United States, Colorado" at bounding box center [205, 33] width 76 height 10
copy div "Denver, United States, Colorado"
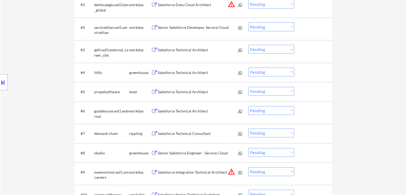
scroll to position [107, 0]
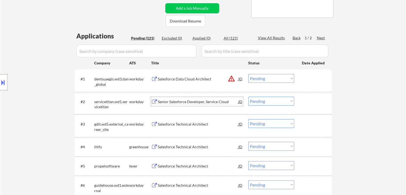
click at [168, 99] on div "Senior Salesforce Developer, Service Cloud" at bounding box center [198, 101] width 81 height 5
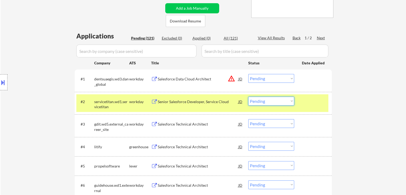
drag, startPoint x: 287, startPoint y: 97, endPoint x: 283, endPoint y: 105, distance: 8.8
click at [287, 98] on select "Choose an option... Pending Applied Excluded (Questions) Excluded (Expired) Exc…" at bounding box center [271, 101] width 46 height 9
click at [248, 97] on select "Choose an option... Pending Applied Excluded (Questions) Excluded (Expired) Exc…" at bounding box center [271, 101] width 46 height 9
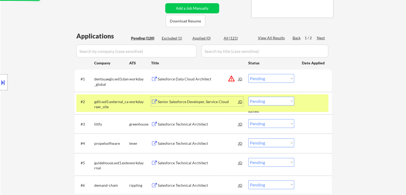
click at [190, 100] on div "Senior Salesforce Developer, Service Cloud" at bounding box center [198, 101] width 81 height 5
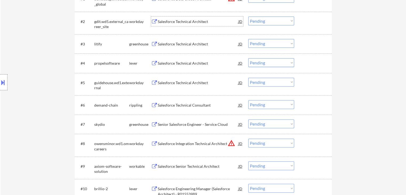
scroll to position [134, 0]
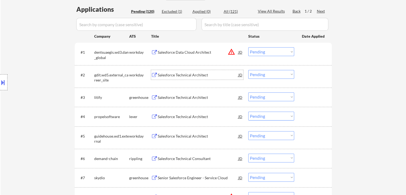
click at [279, 77] on select "Choose an option... Pending Applied Excluded (Questions) Excluded (Expired) Exc…" at bounding box center [271, 74] width 46 height 9
drag, startPoint x: 280, startPoint y: 72, endPoint x: 282, endPoint y: 78, distance: 6.9
click at [280, 72] on select "Choose an option... Pending Applied Excluded (Questions) Excluded (Expired) Exc…" at bounding box center [271, 74] width 46 height 9
click at [273, 76] on select "Choose an option... Pending Applied Excluded (Questions) Excluded (Expired) Exc…" at bounding box center [271, 74] width 46 height 9
click at [248, 70] on select "Choose an option... Pending Applied Excluded (Questions) Excluded (Expired) Exc…" at bounding box center [271, 74] width 46 height 9
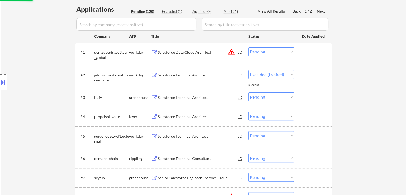
select select ""pending""
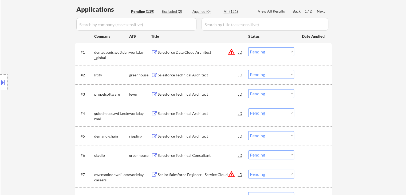
click at [189, 76] on div "Salesforce Technical Architect" at bounding box center [198, 74] width 81 height 5
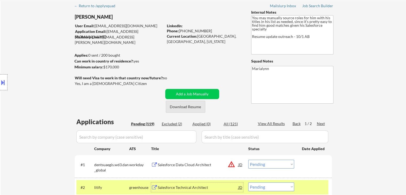
scroll to position [0, 0]
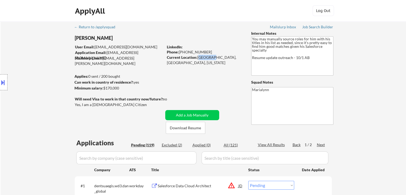
copy div "Denver,"
drag, startPoint x: 198, startPoint y: 57, endPoint x: 210, endPoint y: 57, distance: 12.0
click at [210, 57] on div "Current Location: Denver, United States, Colorado" at bounding box center [205, 60] width 76 height 10
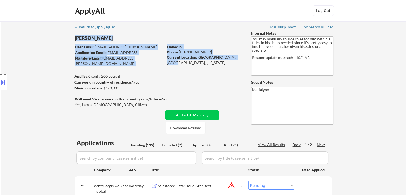
drag, startPoint x: 167, startPoint y: 62, endPoint x: 194, endPoint y: 68, distance: 27.9
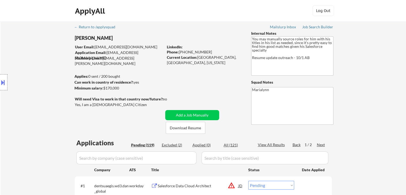
click at [181, 64] on div "Current Location: Denver, United States, Colorado" at bounding box center [205, 60] width 76 height 10
drag, startPoint x: 181, startPoint y: 64, endPoint x: 169, endPoint y: 64, distance: 12.3
click at [169, 64] on div "Current Location: Denver, United States, Colorado" at bounding box center [205, 60] width 76 height 10
copy div "Colorado"
drag, startPoint x: 180, startPoint y: 53, endPoint x: 203, endPoint y: 50, distance: 23.7
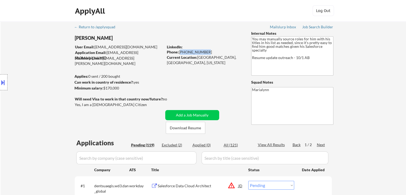
click at [203, 50] on div "Phone: 720-271-2141" at bounding box center [205, 51] width 76 height 5
copy div "720-271-2141"
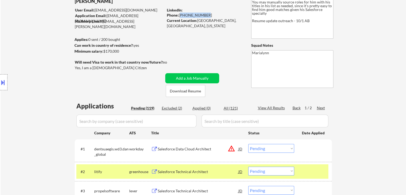
scroll to position [27, 0]
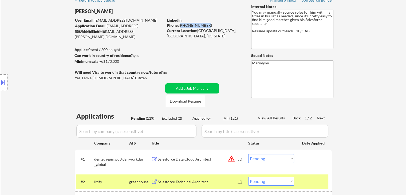
drag, startPoint x: 104, startPoint y: 61, endPoint x: 122, endPoint y: 59, distance: 18.0
click at [122, 59] on div "Minimum salary: $170,000" at bounding box center [119, 61] width 89 height 5
copy div "$170,000"
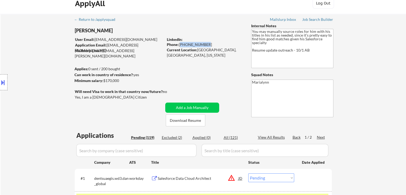
scroll to position [0, 0]
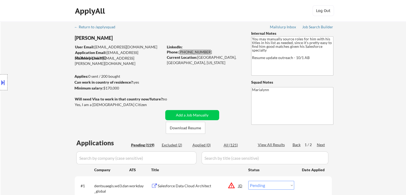
select select ""pending""
select select ""PLACEHOLDER_1427118222253""
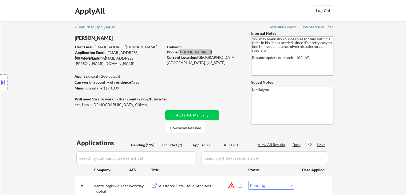
select select ""PLACEHOLDER_1427118222253""
select select ""pending""
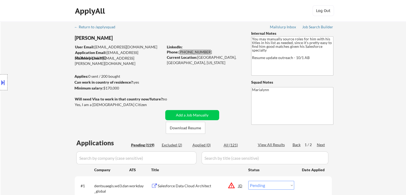
select select ""pending""
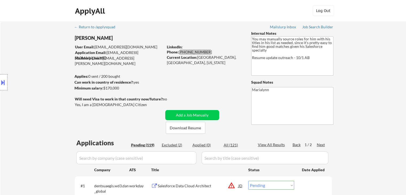
select select ""pending""
select select ""PLACEHOLDER_1427118222253""
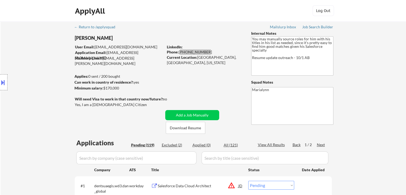
select select ""PLACEHOLDER_1427118222253""
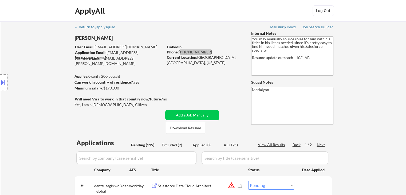
select select ""PLACEHOLDER_1427118222253""
select select ""pending""
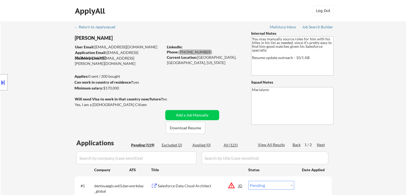
select select ""pending""
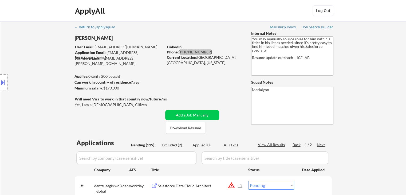
select select ""pending""
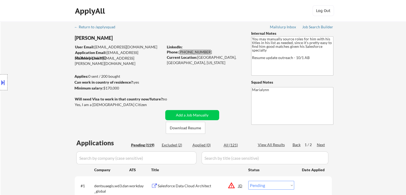
select select ""pending""
drag, startPoint x: 76, startPoint y: 40, endPoint x: 100, endPoint y: 33, distance: 25.5
click at [92, 38] on div "Location Inclusions: remote" at bounding box center [48, 82] width 96 height 99
drag, startPoint x: 110, startPoint y: 38, endPoint x: 69, endPoint y: 30, distance: 41.5
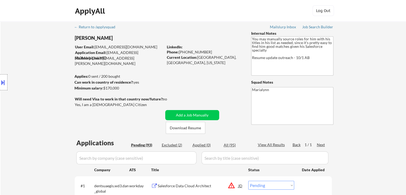
copy div "Delano Johnson"
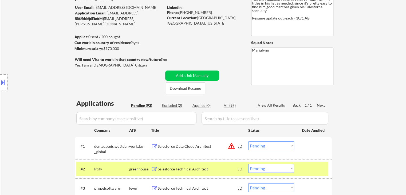
scroll to position [27, 0]
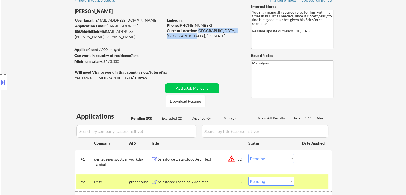
drag, startPoint x: 198, startPoint y: 29, endPoint x: 203, endPoint y: 39, distance: 11.3
click at [208, 34] on div "Current Location: Denver, United States, Colorado" at bounding box center [205, 33] width 76 height 10
copy div "Denver, United States, Colorado"
click at [7, 84] on div at bounding box center [3, 82] width 7 height 16
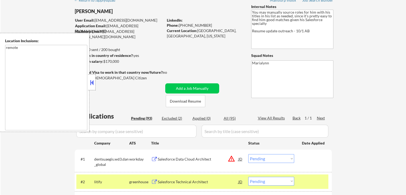
click at [91, 81] on button at bounding box center [92, 83] width 6 height 8
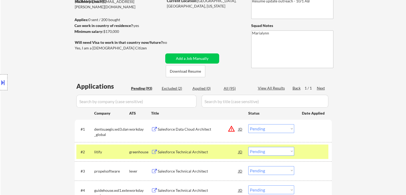
scroll to position [80, 0]
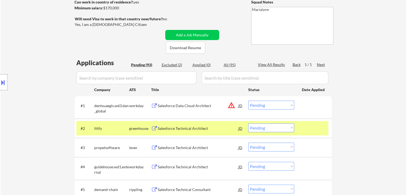
click at [200, 128] on div "Salesforce Technical Architect" at bounding box center [198, 128] width 81 height 5
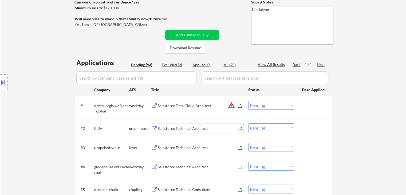
click at [241, 129] on div "JD" at bounding box center [240, 128] width 5 height 10
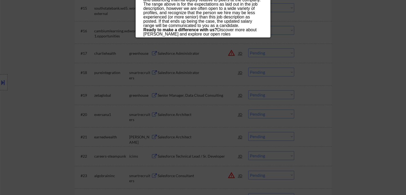
scroll to position [427, 0]
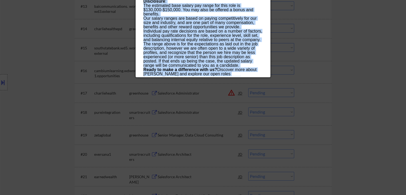
drag, startPoint x: 143, startPoint y: 22, endPoint x: 166, endPoint y: 75, distance: 58.1
copy div "Salesforce Technical Architect litify Anywhere, USA AI Location Check ✅: Client…"
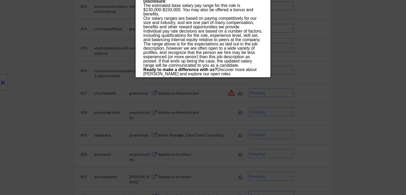
click at [318, 44] on div at bounding box center [203, 97] width 406 height 195
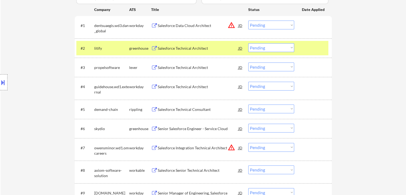
scroll to position [53, 0]
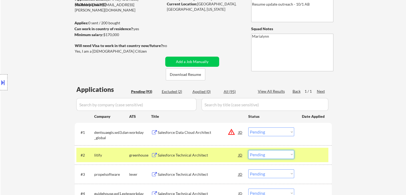
click at [275, 154] on select "Choose an option... Pending Applied Excluded (Questions) Excluded (Expired) Exc…" at bounding box center [271, 154] width 46 height 9
click at [248, 150] on select "Choose an option... Pending Applied Excluded (Questions) Excluded (Expired) Exc…" at bounding box center [271, 154] width 46 height 9
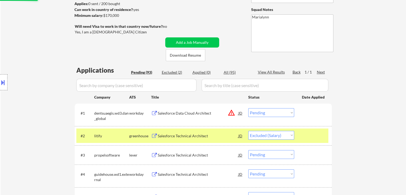
scroll to position [134, 0]
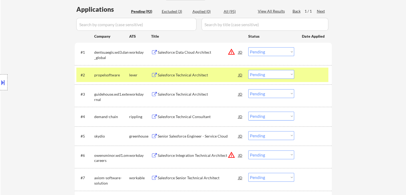
click at [176, 75] on div "Salesforce Technical Architect" at bounding box center [198, 74] width 81 height 5
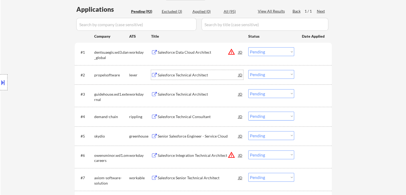
drag, startPoint x: 258, startPoint y: 74, endPoint x: 260, endPoint y: 78, distance: 4.2
click at [258, 74] on select "Choose an option... Pending Applied Excluded (Questions) Excluded (Expired) Exc…" at bounding box center [271, 74] width 46 height 9
click at [269, 75] on select "Choose an option... Pending Applied Excluded (Questions) Excluded (Expired) Exc…" at bounding box center [271, 74] width 46 height 9
drag, startPoint x: 323, startPoint y: 82, endPoint x: 346, endPoint y: 77, distance: 23.3
click at [324, 82] on div "#2 propelsoftware lever Salesforce Technical Architect JD Choose an option... P…" at bounding box center [203, 74] width 257 height 19
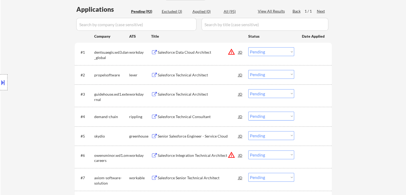
click at [264, 73] on select "Choose an option... Pending Applied Excluded (Questions) Excluded (Expired) Exc…" at bounding box center [271, 74] width 46 height 9
click at [248, 70] on select "Choose an option... Pending Applied Excluded (Questions) Excluded (Expired) Exc…" at bounding box center [271, 74] width 46 height 9
select select ""pending""
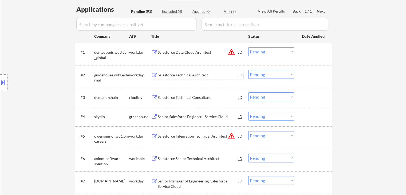
click at [170, 74] on div "Salesforce Technical Architect" at bounding box center [198, 74] width 81 height 5
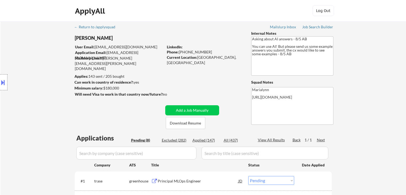
select select ""pending""
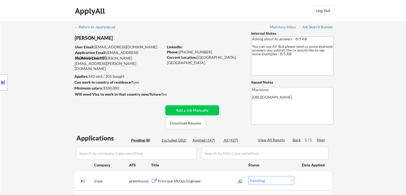
select select ""pending""
